Goal: Information Seeking & Learning: Learn about a topic

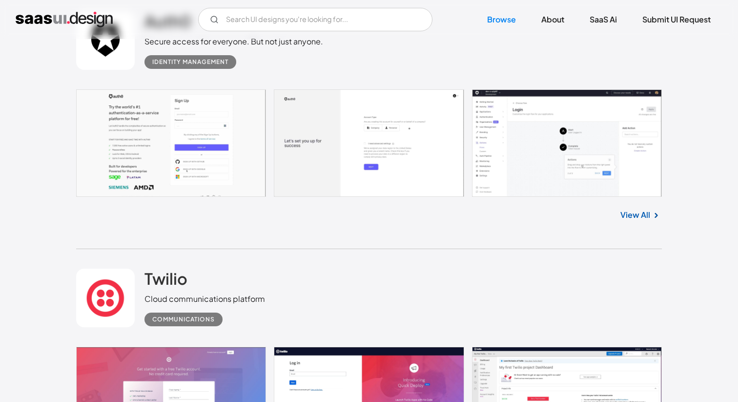
scroll to position [3146, 0]
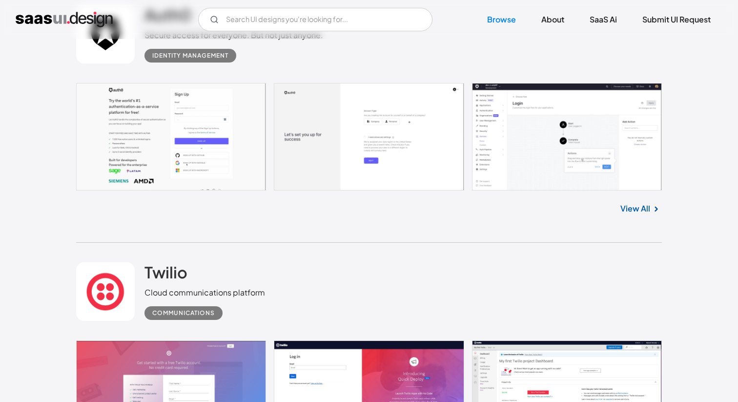
click at [526, 160] on link at bounding box center [368, 136] width 585 height 107
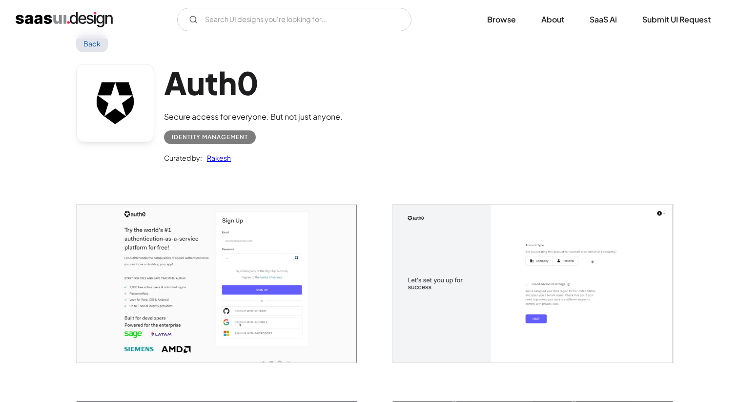
scroll to position [26, 0]
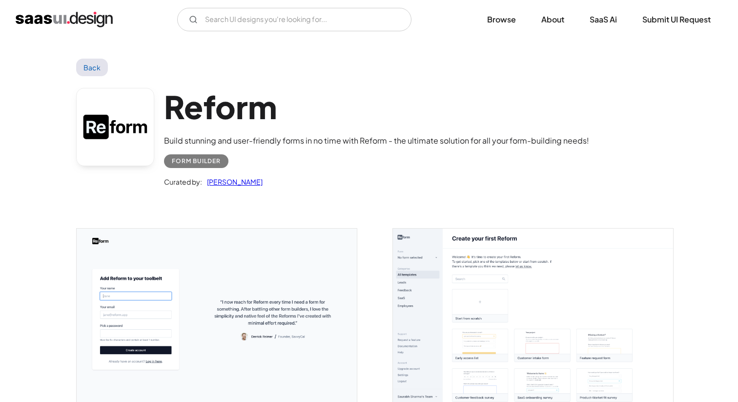
click at [422, 252] on img "open lightbox" at bounding box center [533, 315] width 280 height 175
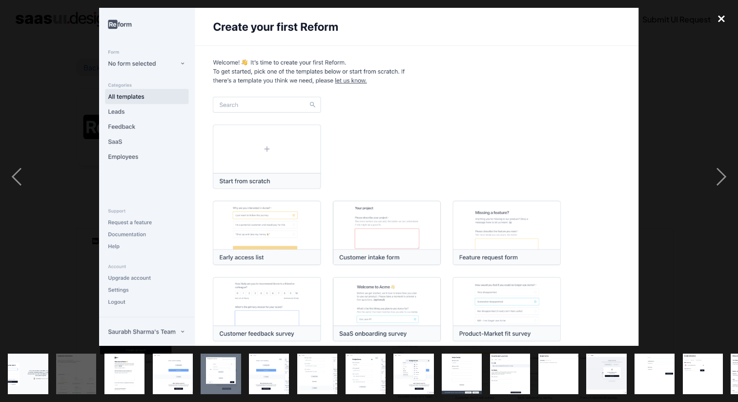
click at [724, 19] on div "close lightbox" at bounding box center [720, 18] width 33 height 21
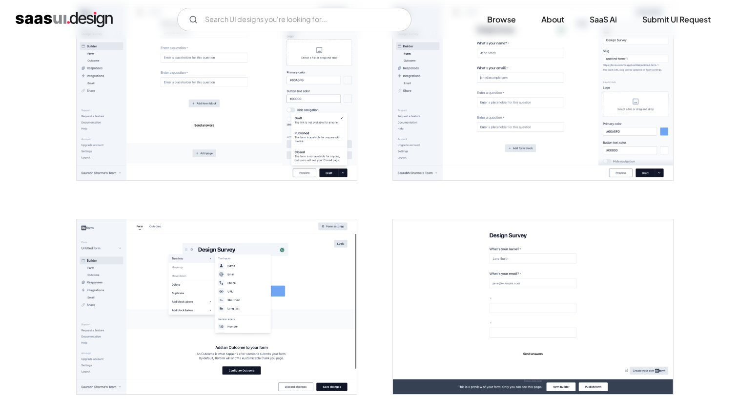
scroll to position [851, 0]
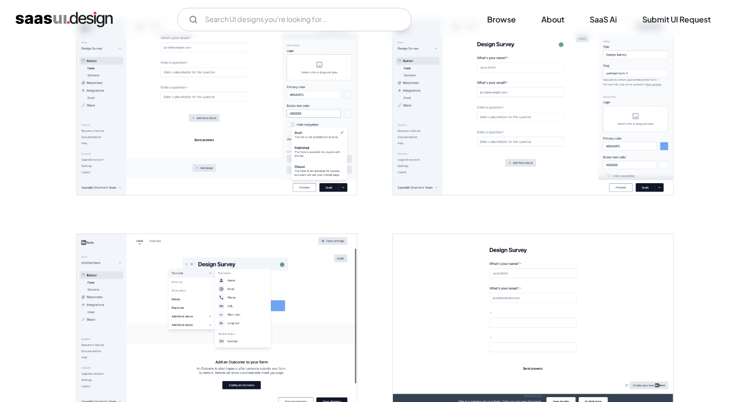
click at [489, 243] on img "open lightbox" at bounding box center [533, 321] width 280 height 175
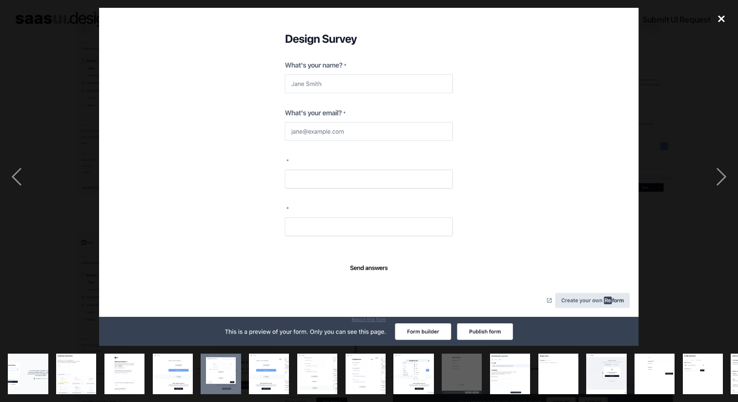
click at [714, 23] on div "close lightbox" at bounding box center [720, 18] width 33 height 21
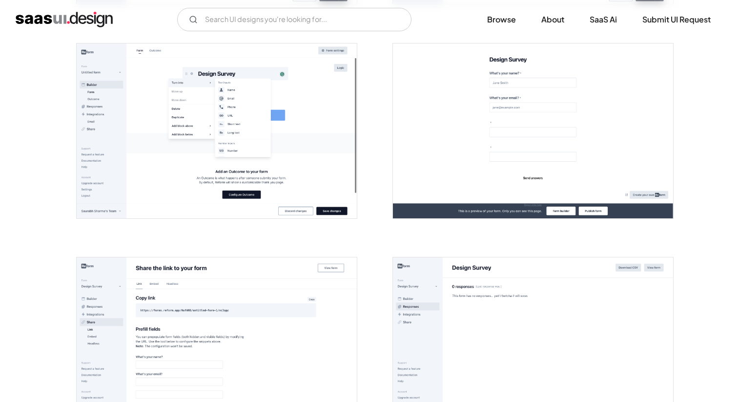
scroll to position [1040, 0]
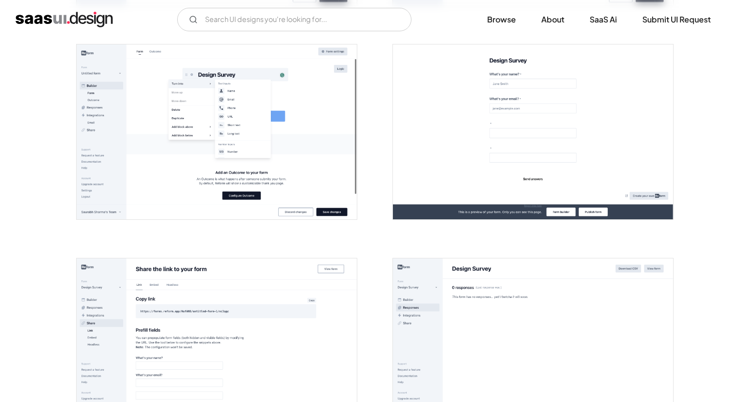
click at [291, 155] on img "open lightbox" at bounding box center [217, 131] width 280 height 175
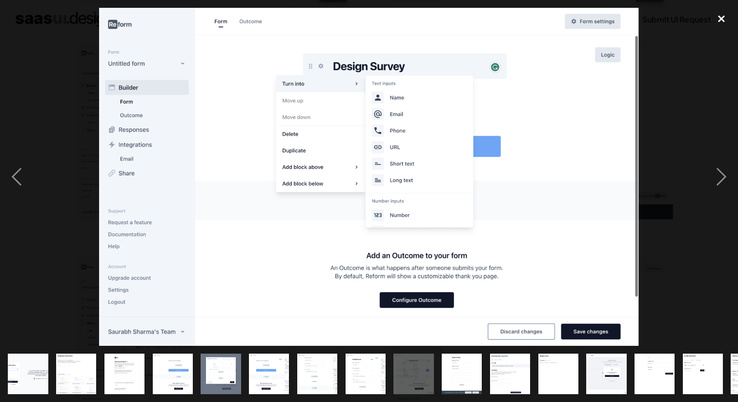
click at [727, 18] on div "close lightbox" at bounding box center [720, 18] width 33 height 21
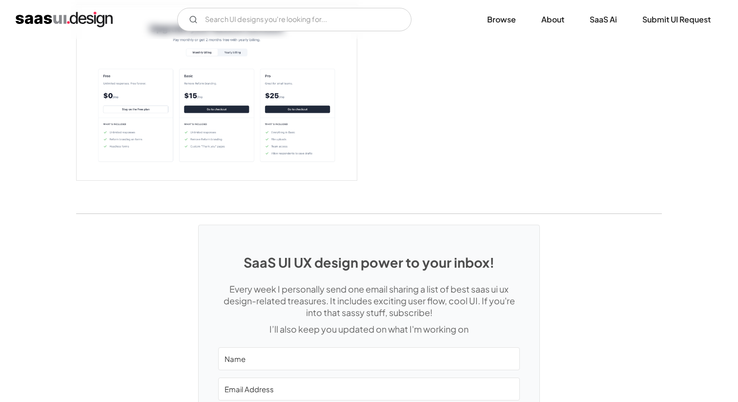
scroll to position [2171, 0]
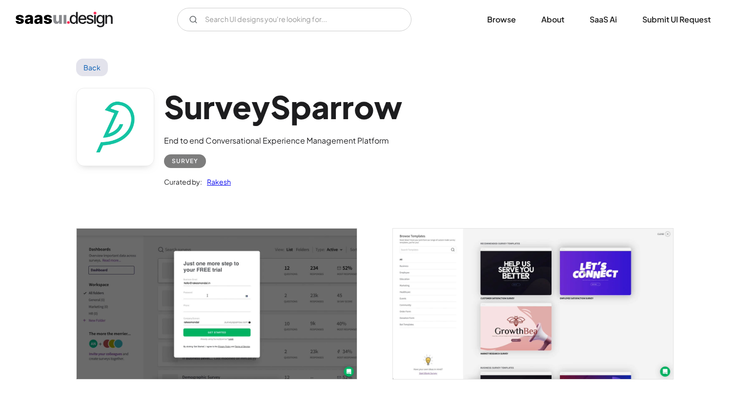
click at [284, 302] on img "open lightbox" at bounding box center [217, 303] width 280 height 150
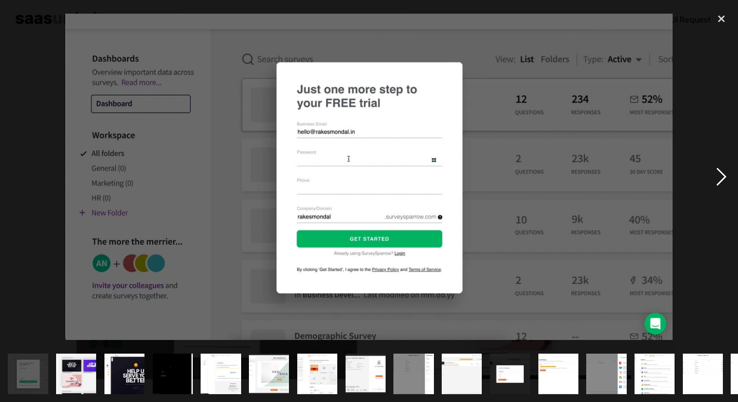
click at [719, 176] on div "next image" at bounding box center [720, 176] width 33 height 337
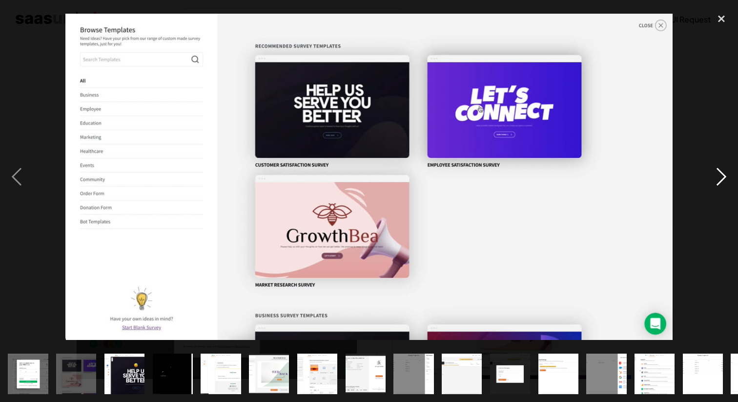
click at [719, 176] on div "next image" at bounding box center [720, 176] width 33 height 337
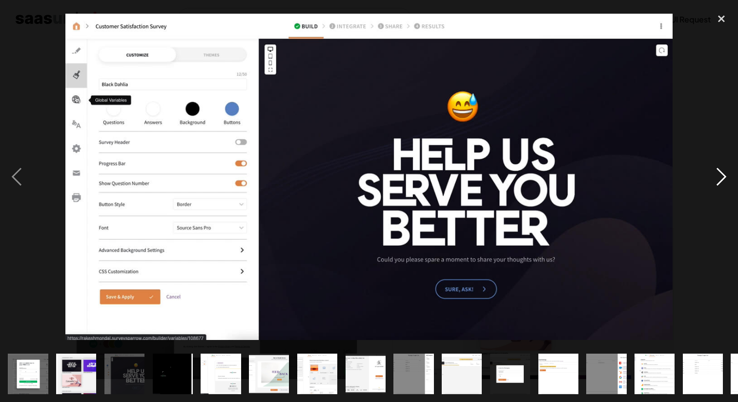
click at [719, 176] on div "next image" at bounding box center [720, 176] width 33 height 337
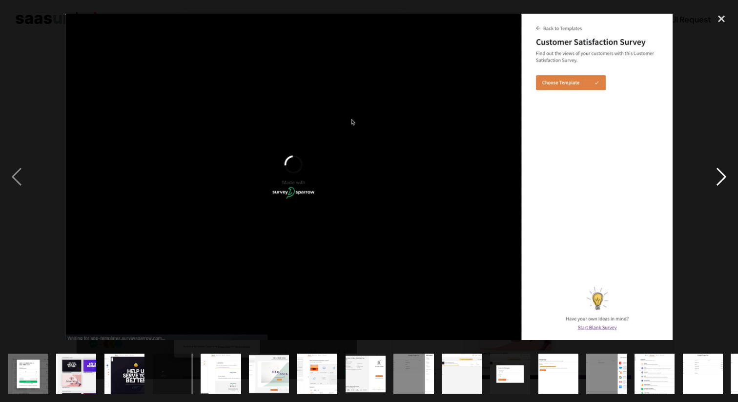
click at [719, 176] on div "next image" at bounding box center [720, 176] width 33 height 337
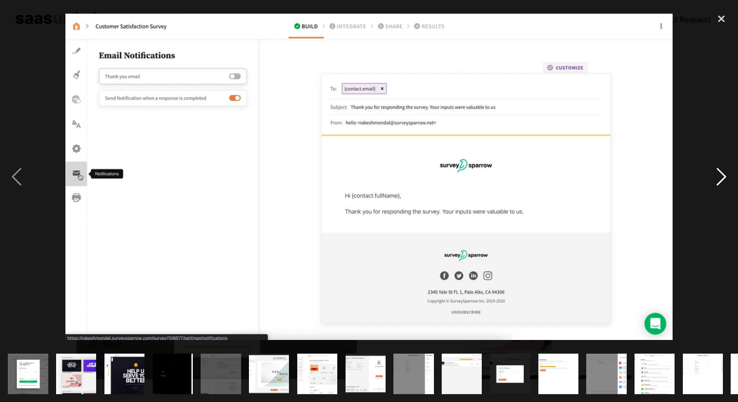
click at [719, 176] on div "next image" at bounding box center [720, 176] width 33 height 337
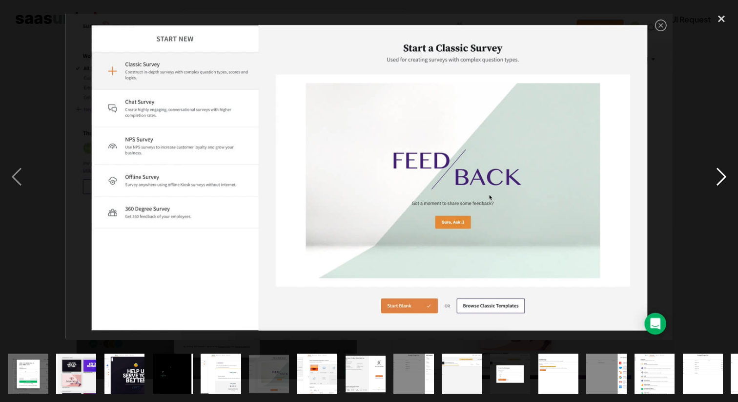
click at [719, 176] on div "next image" at bounding box center [720, 176] width 33 height 337
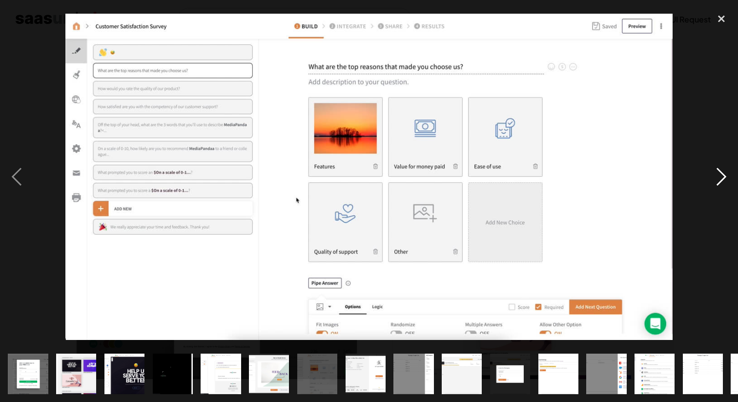
click at [719, 176] on div "next image" at bounding box center [720, 176] width 33 height 337
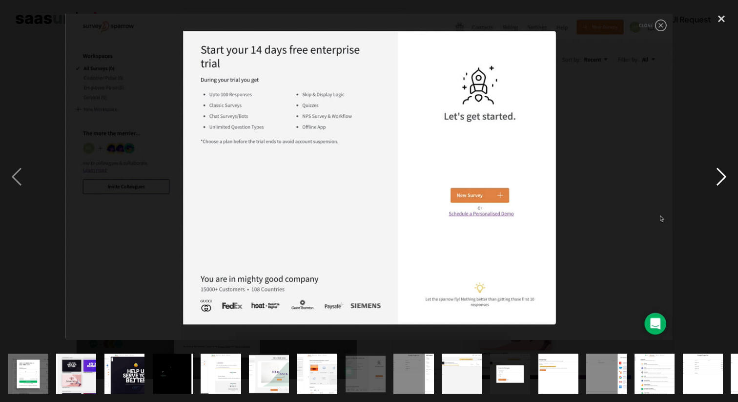
click at [719, 176] on div "next image" at bounding box center [720, 176] width 33 height 337
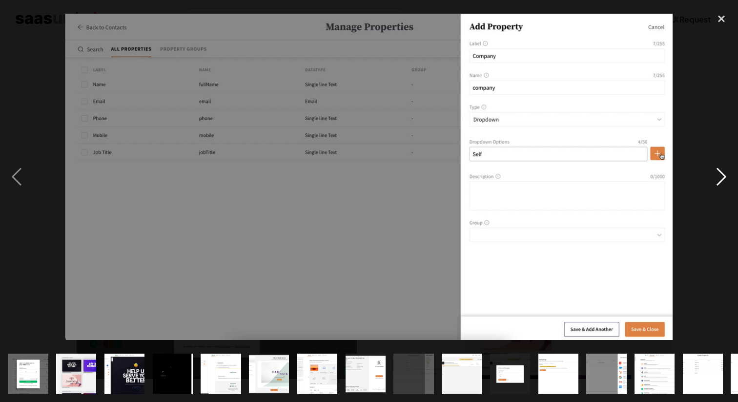
click at [719, 176] on div "next image" at bounding box center [720, 176] width 33 height 337
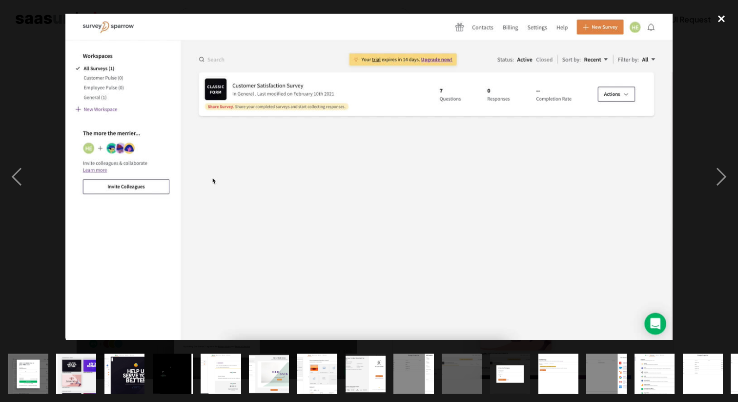
click at [720, 16] on div "close lightbox" at bounding box center [720, 18] width 33 height 21
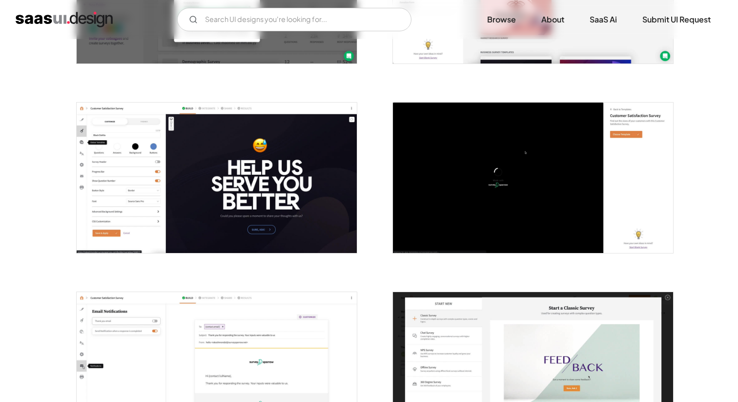
scroll to position [394, 0]
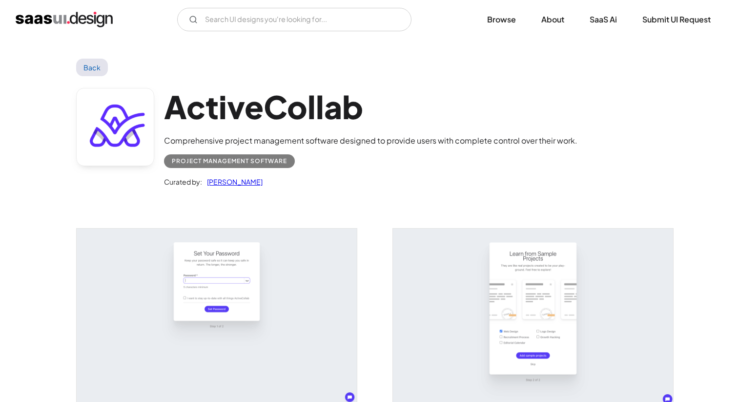
click at [543, 262] on img "open lightbox" at bounding box center [533, 315] width 280 height 175
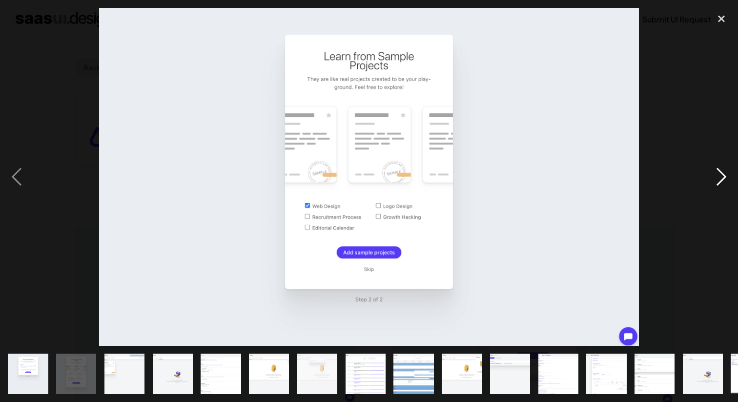
click at [710, 186] on div "next image" at bounding box center [720, 176] width 33 height 337
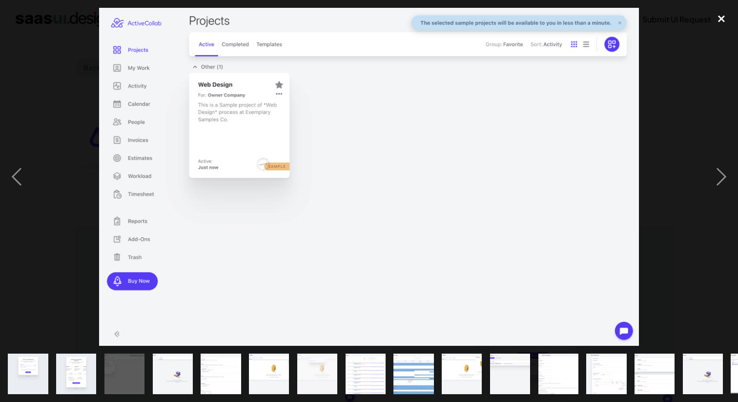
click at [724, 19] on div "close lightbox" at bounding box center [720, 18] width 33 height 21
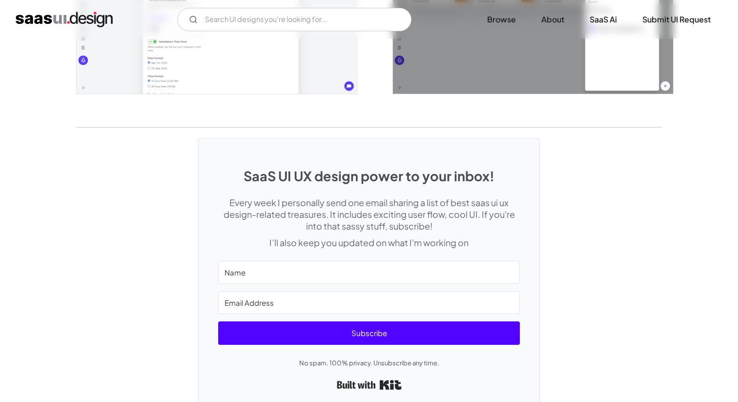
scroll to position [2280, 0]
